Goal: Find contact information: Find contact information

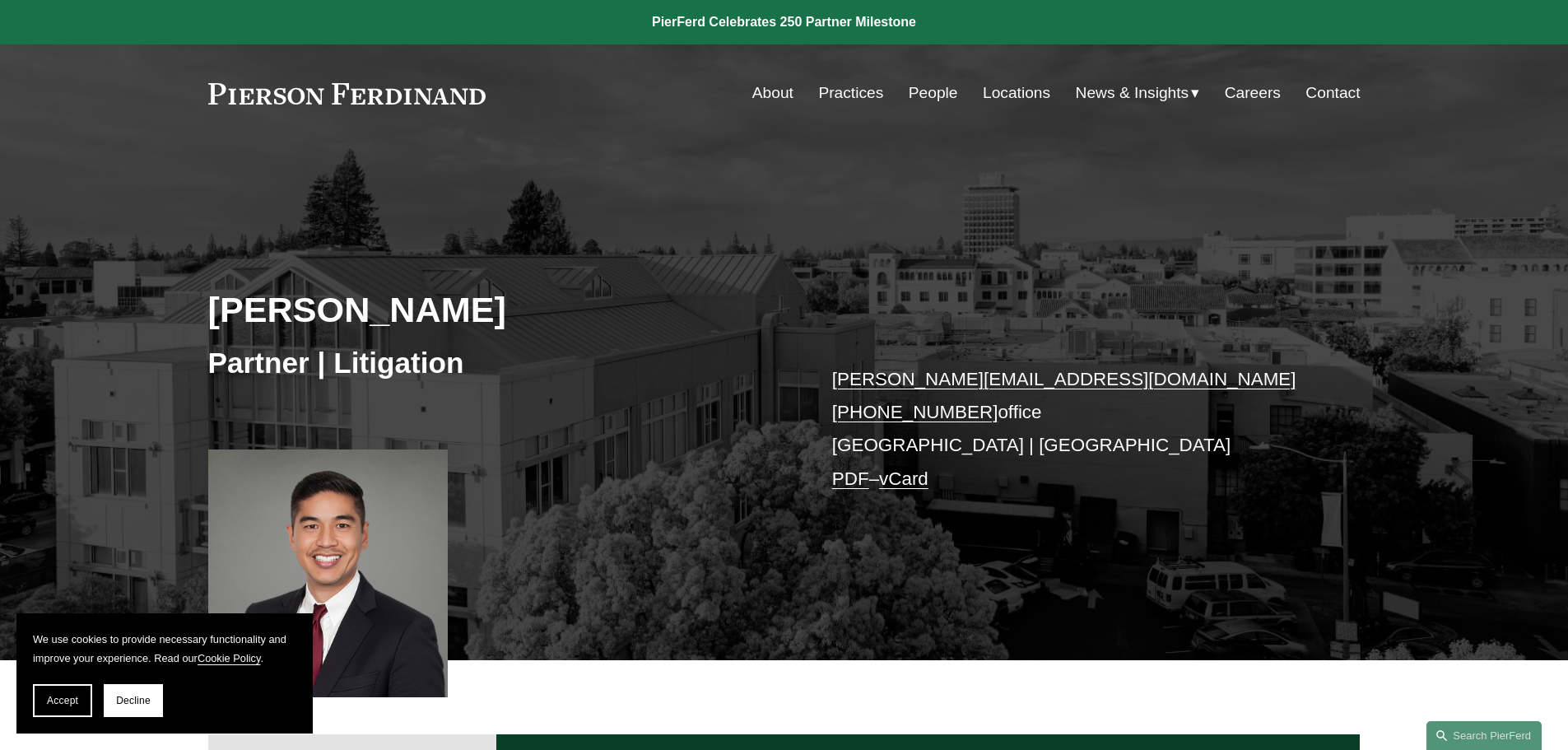
click at [836, 445] on p "[PERSON_NAME][EMAIL_ADDRESS][DOMAIN_NAME] [PHONE_NUMBER] office [GEOGRAPHIC_DAT…" at bounding box center [1072, 429] width 480 height 132
click at [1004, 78] on link "Locations" at bounding box center [1016, 93] width 67 height 31
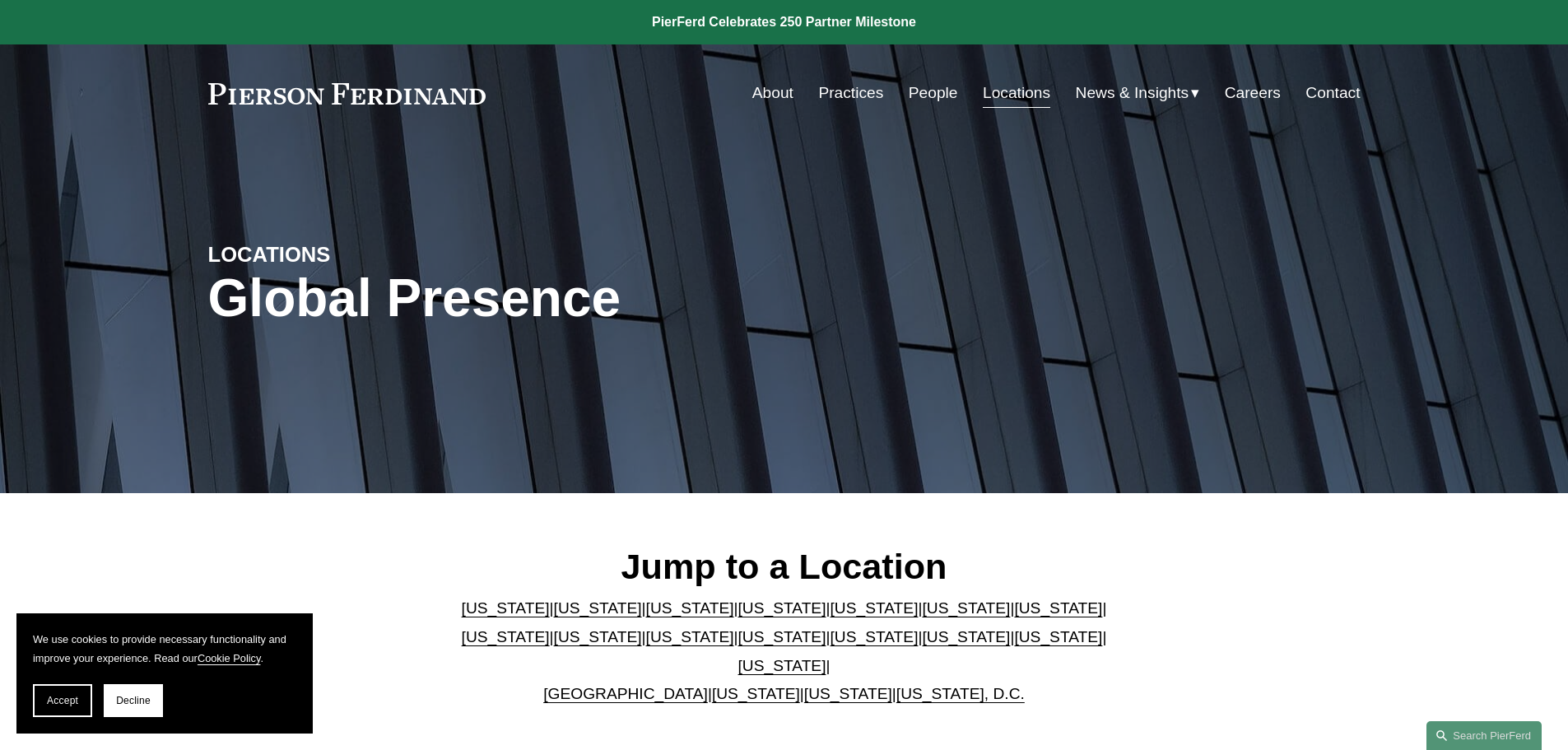
click at [565, 617] on link "[US_STATE]" at bounding box center [597, 608] width 88 height 17
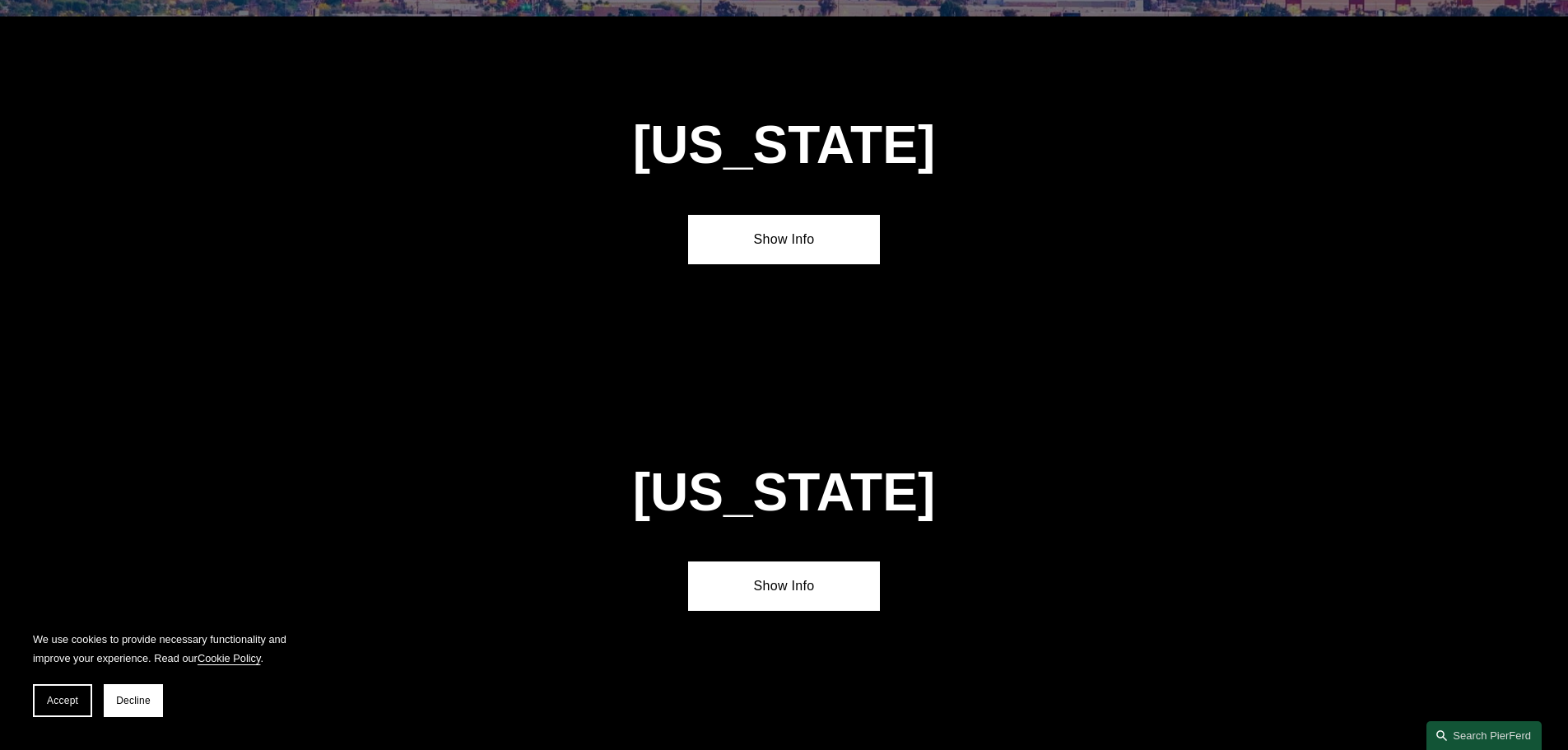
scroll to position [1094, 0]
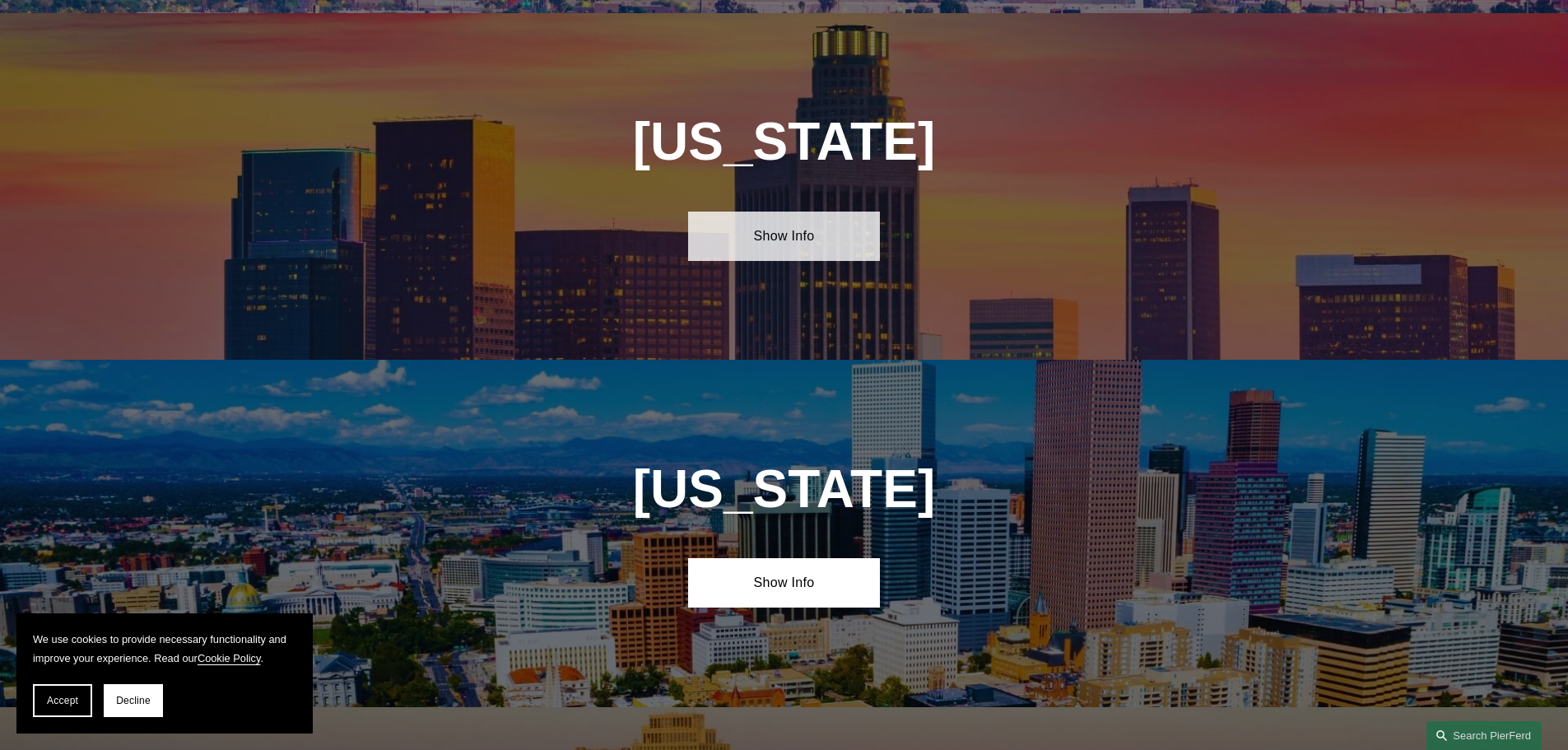
click at [770, 225] on link "Show Info" at bounding box center [784, 236] width 192 height 49
